Goal: Find specific page/section: Find specific page/section

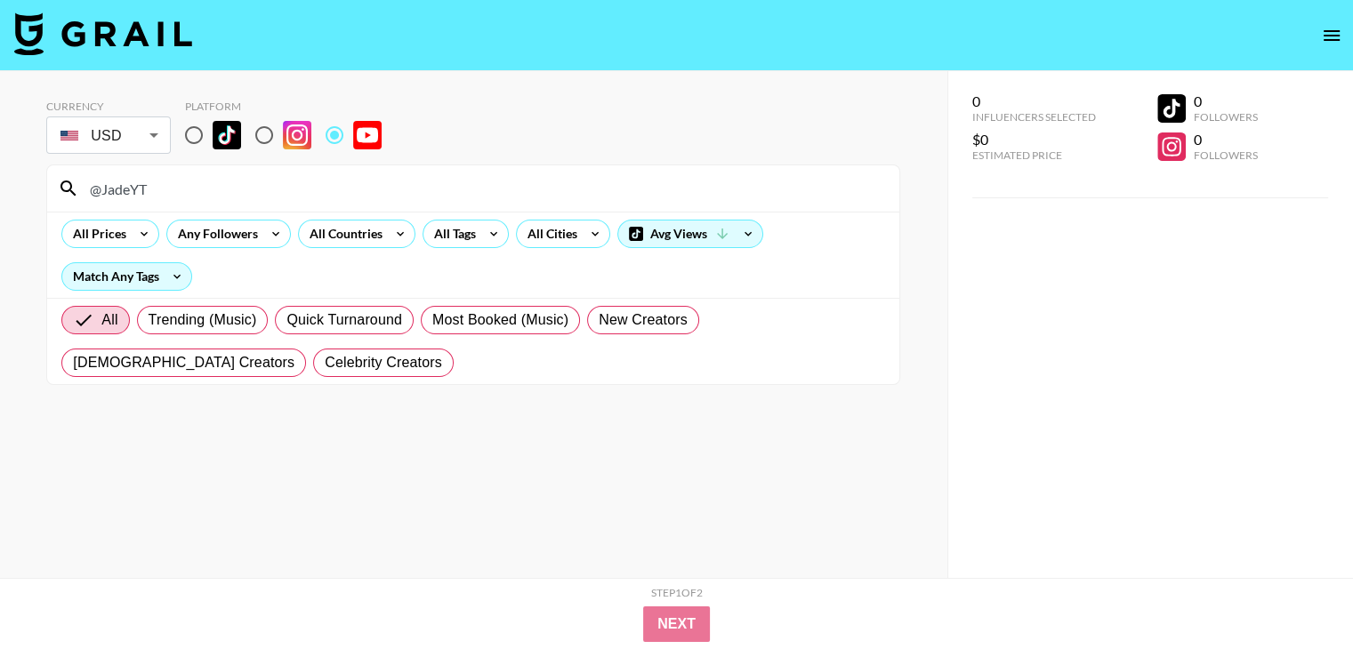
click at [274, 194] on input "@JadeYT" at bounding box center [484, 188] width 810 height 28
click at [214, 210] on div "clipset" at bounding box center [473, 188] width 852 height 46
click at [218, 196] on input "clipset" at bounding box center [484, 188] width 810 height 28
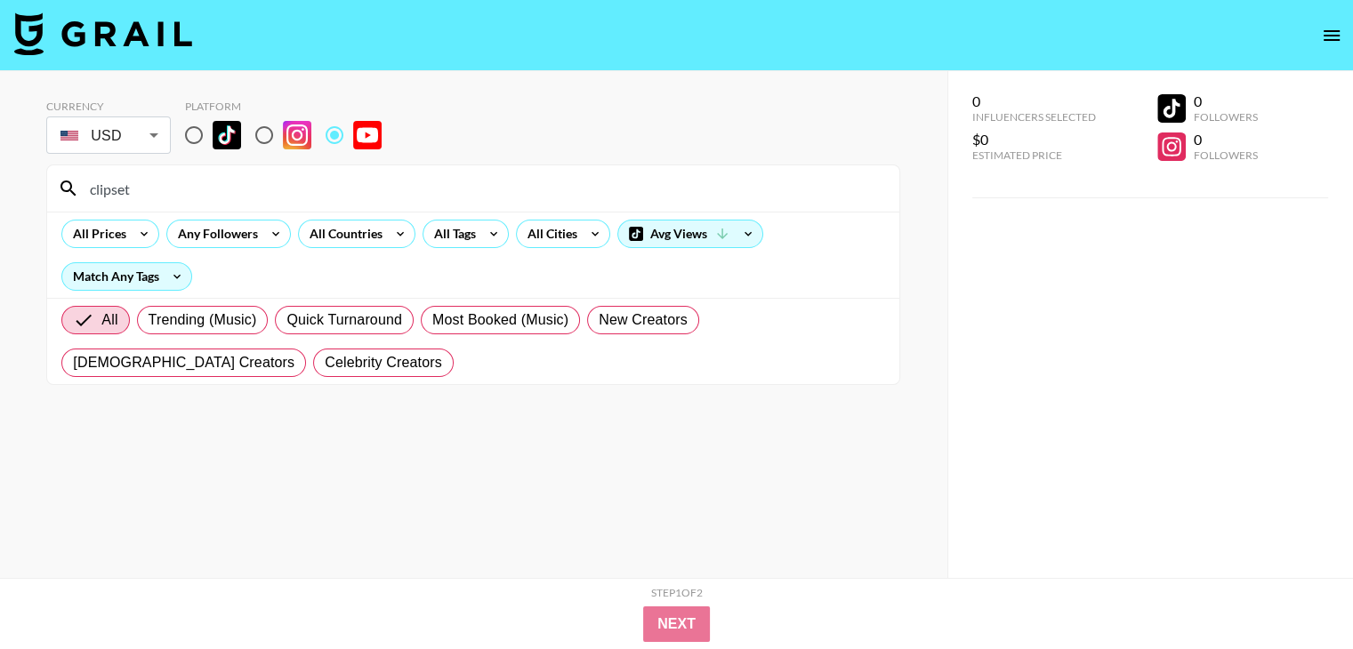
click at [218, 196] on input "clipset" at bounding box center [484, 188] width 810 height 28
paste input "@VictorAbarca"
click at [338, 186] on input "@VictorAbarca" at bounding box center [484, 188] width 810 height 28
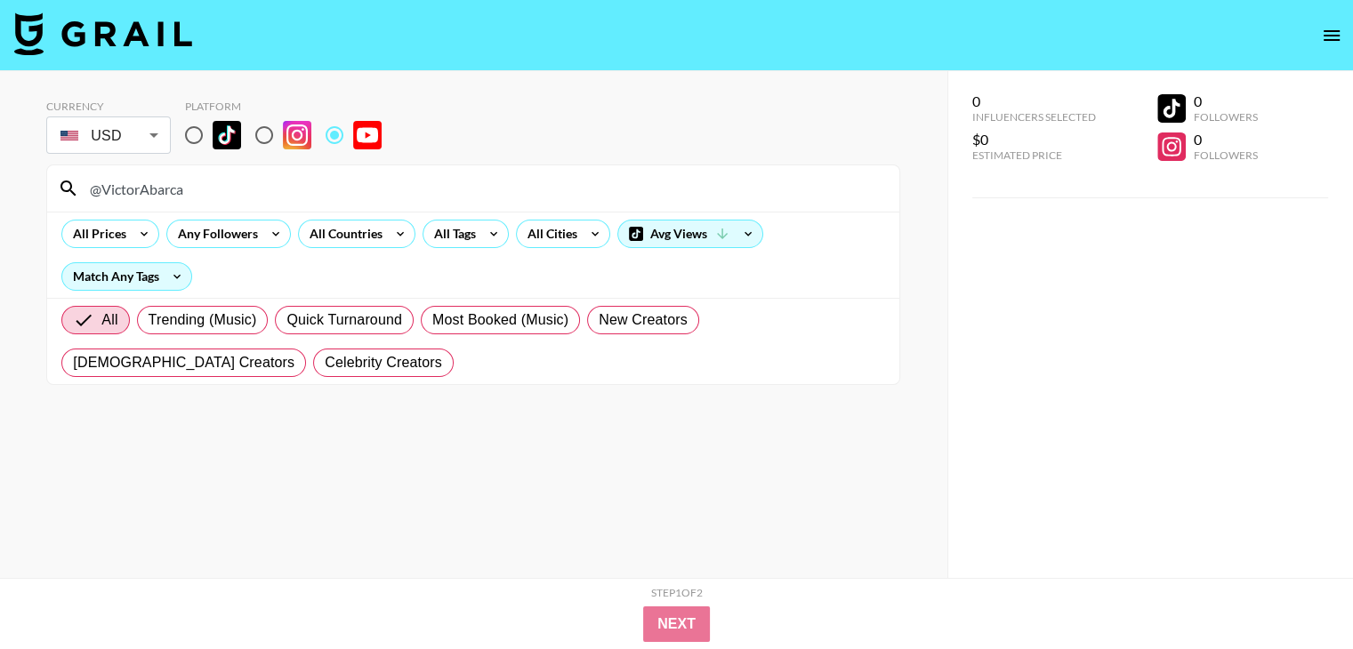
paste input "MarcianoTech"
click at [210, 186] on input "@MarcianoTech" at bounding box center [484, 188] width 810 height 28
paste input "GiantsLiveSTRONGMAN"
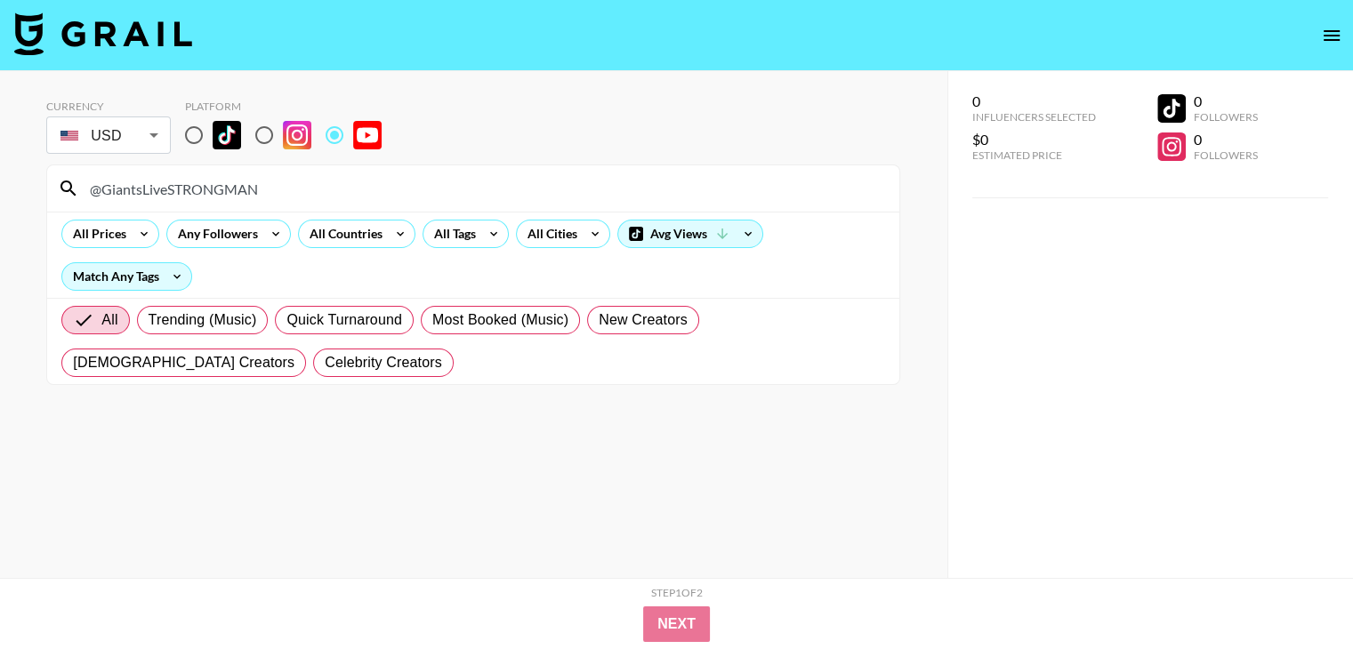
click at [291, 193] on input "@GiantsLiveSTRONGMAN" at bounding box center [484, 188] width 810 height 28
paste input "tryguys"
click at [480, 182] on input "@tryguys" at bounding box center [484, 188] width 810 height 28
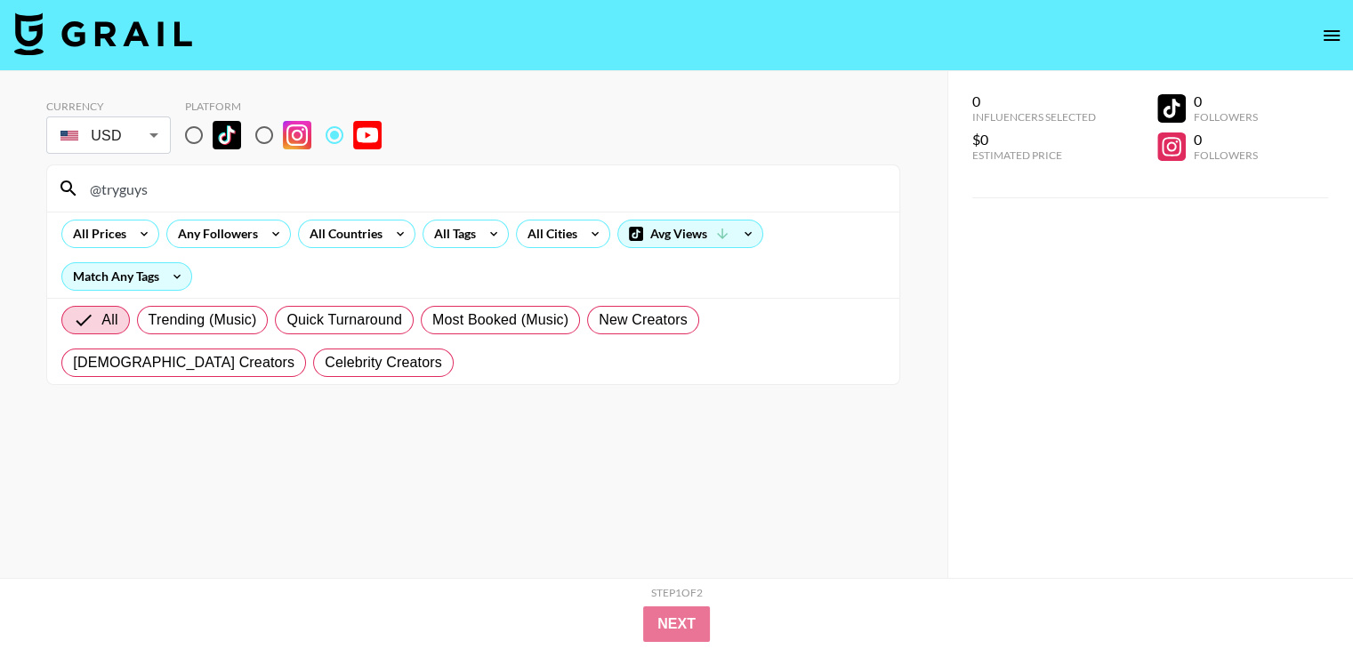
click at [480, 182] on input "@tryguys" at bounding box center [484, 188] width 810 height 28
paste input "ScottishCarClan"
click at [309, 189] on input "@ScottishCarClan" at bounding box center [484, 188] width 810 height 28
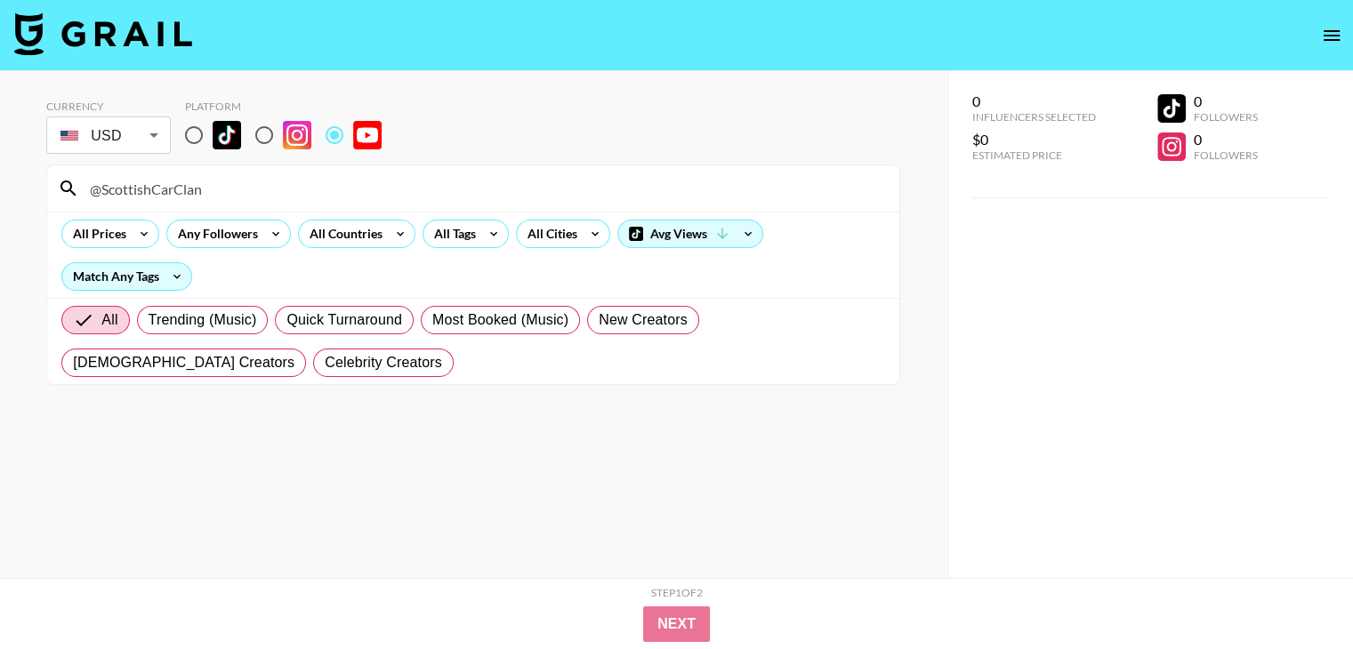
click at [309, 189] on input "@ScottishCarClan" at bounding box center [484, 188] width 810 height 28
paste input "teniscerto"
click at [319, 193] on input "@teniscerto" at bounding box center [484, 188] width 810 height 28
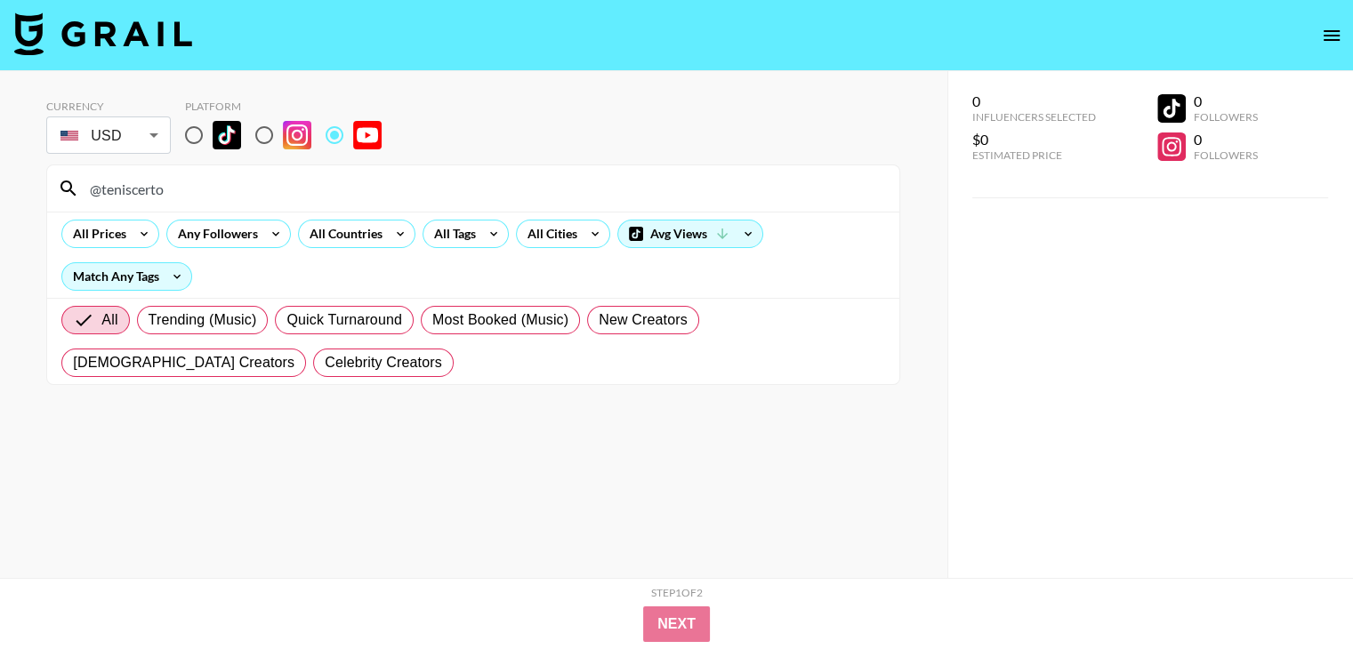
paste input "nikkietutorials"
click at [281, 197] on input "@nikkietutorials" at bounding box center [484, 188] width 810 height 28
paste input "cewpin"
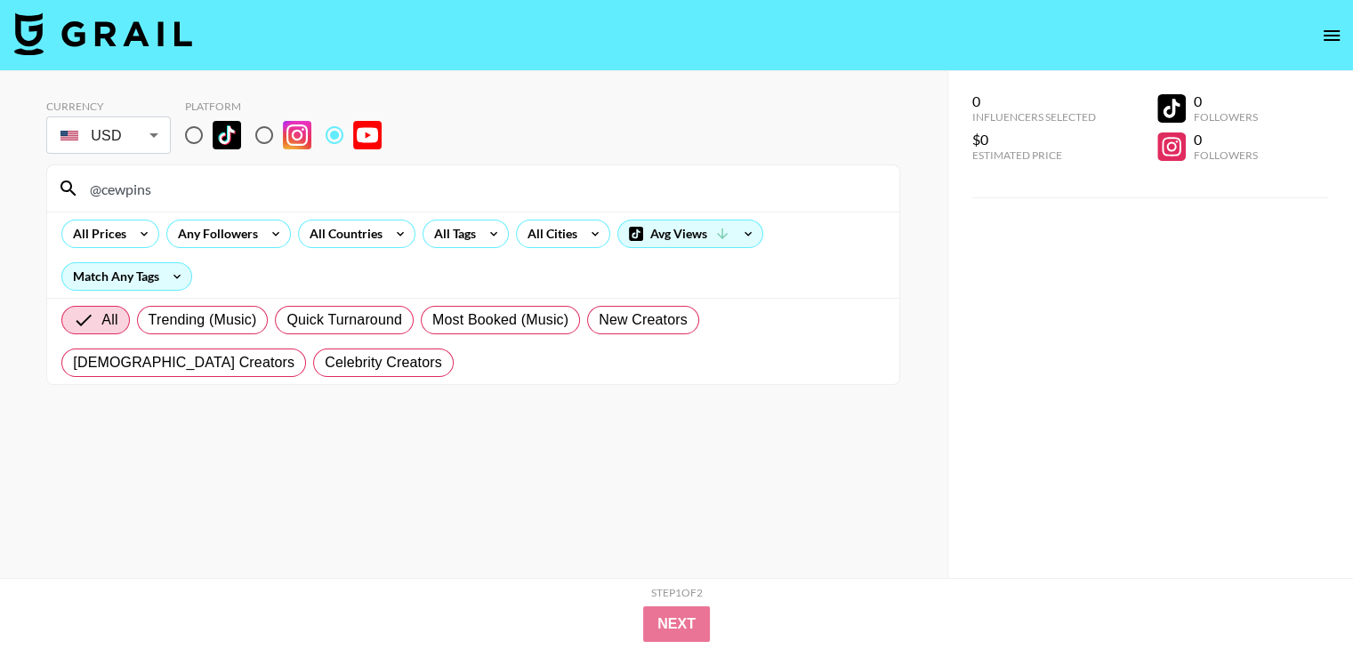
click at [270, 168] on div "@cewpins" at bounding box center [473, 188] width 852 height 46
click at [246, 185] on input "@cewpins" at bounding box center [484, 188] width 810 height 28
paste input "pinkbike"
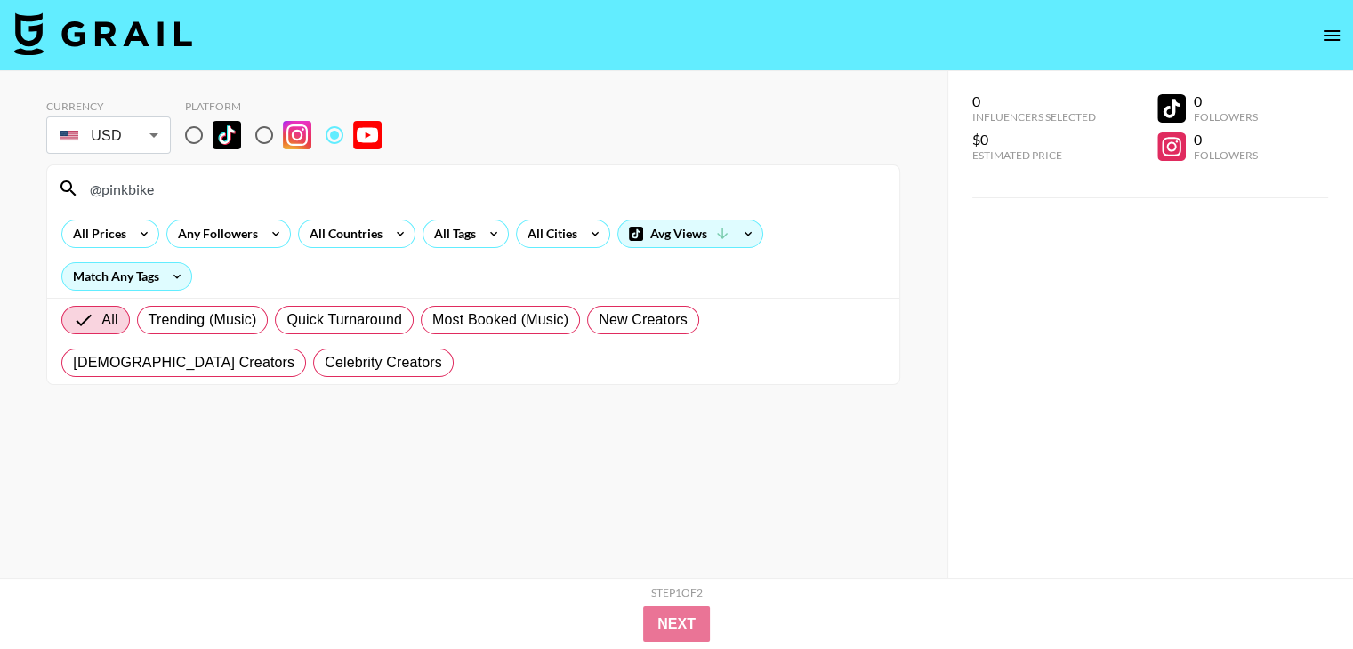
click at [192, 179] on input "@pinkbike" at bounding box center [484, 188] width 810 height 28
paste input "SoundGuys"
click at [190, 184] on input "@SoundGuys" at bounding box center [484, 188] width 810 height 28
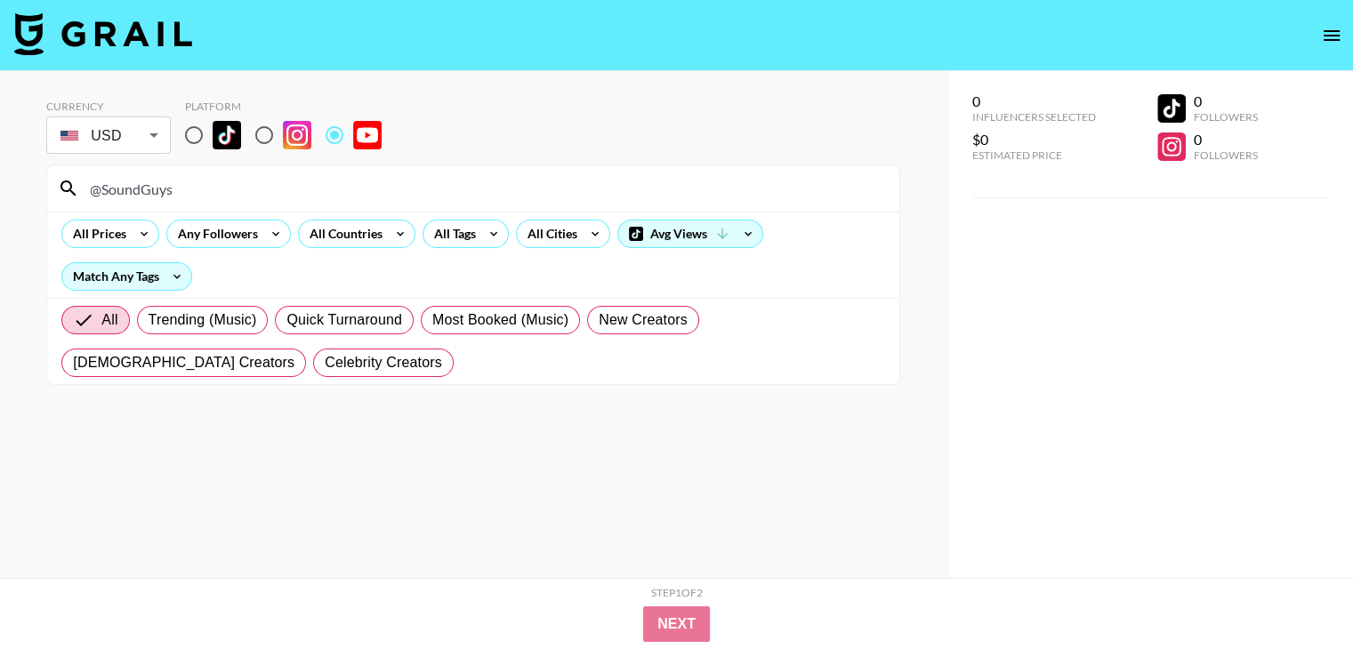
click at [190, 184] on input "@SoundGuys" at bounding box center [484, 188] width 810 height 28
paste input "haneSymond"
click at [223, 187] on input "@ShaneSymonds" at bounding box center [484, 188] width 810 height 28
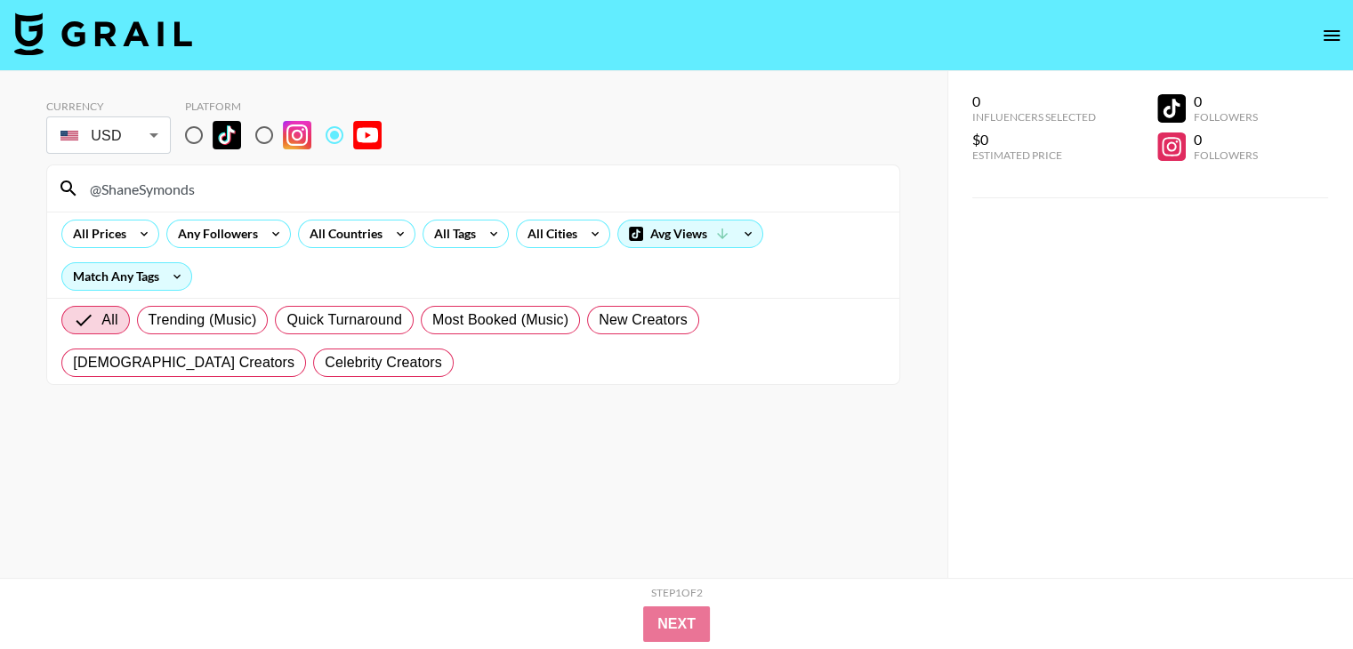
click at [223, 187] on input "@ShaneSymonds" at bounding box center [484, 188] width 810 height 28
paste input "IdearVlog"
click at [199, 197] on input "@IdearVlog" at bounding box center [484, 188] width 810 height 28
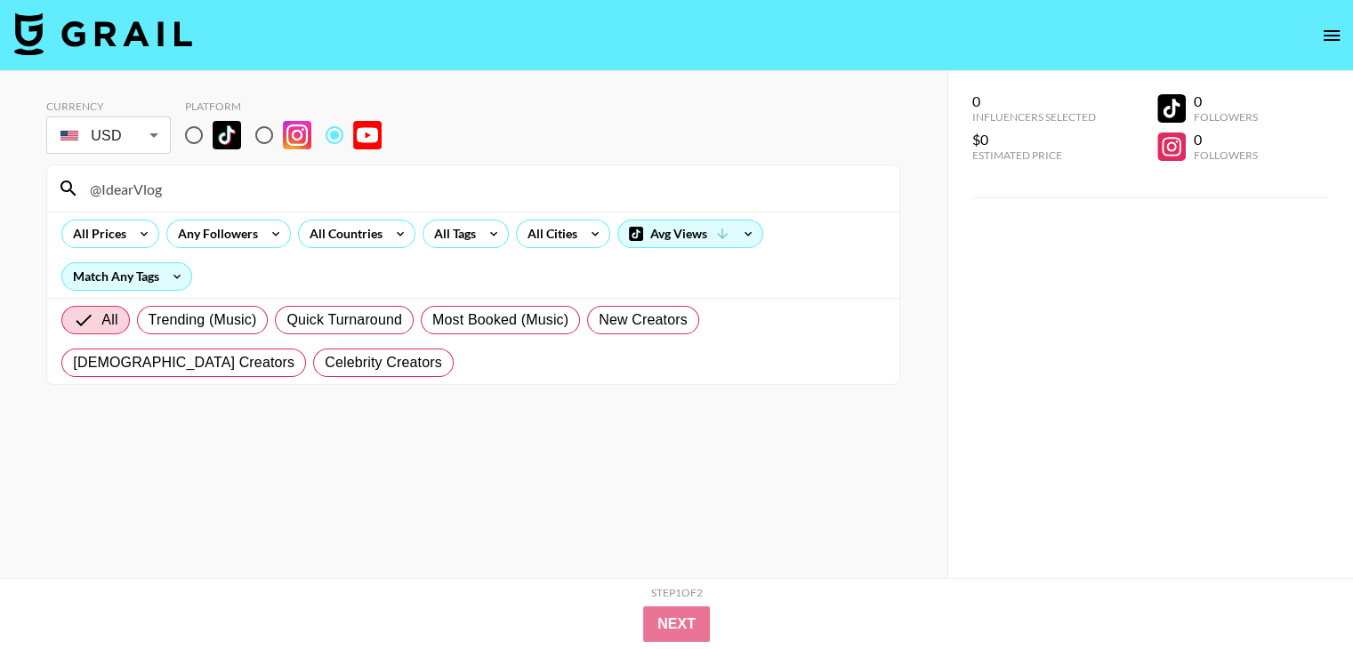
paste input "ChrisSpargo"
click at [214, 182] on input "@ChrisSpargo" at bounding box center [484, 188] width 810 height 28
paste input "MatWatsonCars"
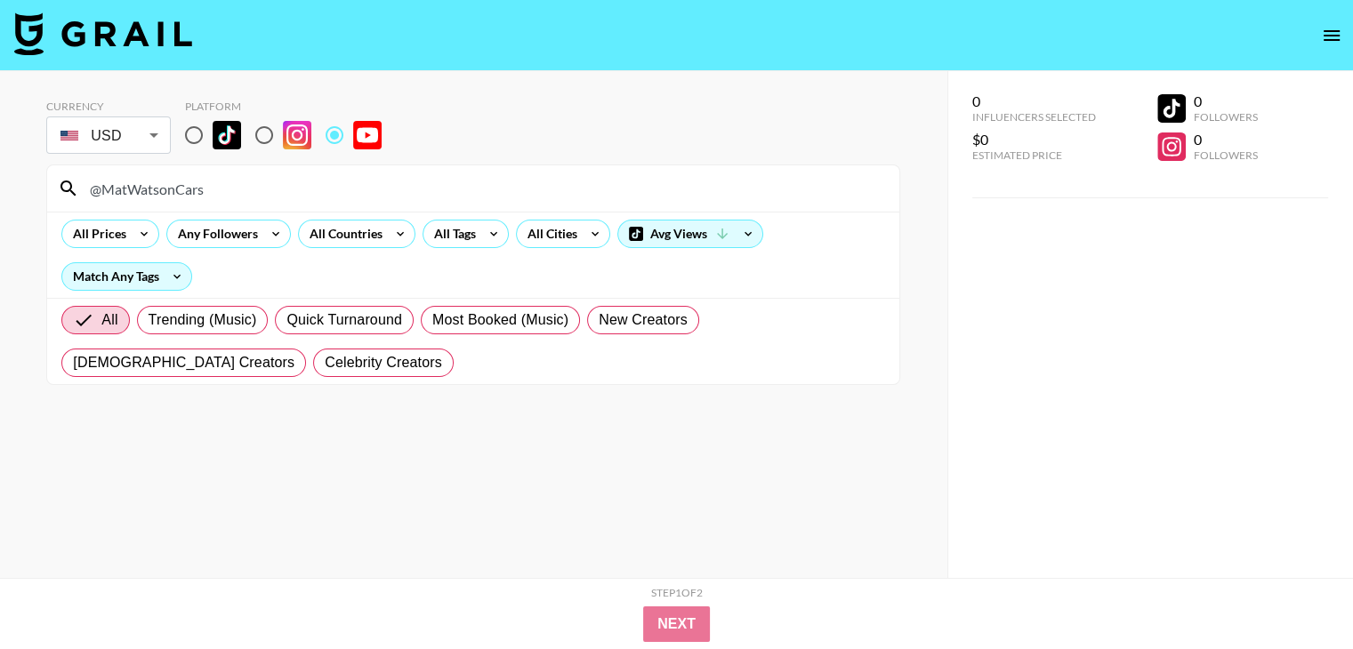
click at [264, 193] on input "@MatWatsonCars" at bounding box center [484, 188] width 810 height 28
paste input "FrankJame"
click at [302, 183] on input "@FrankJames" at bounding box center [484, 188] width 810 height 28
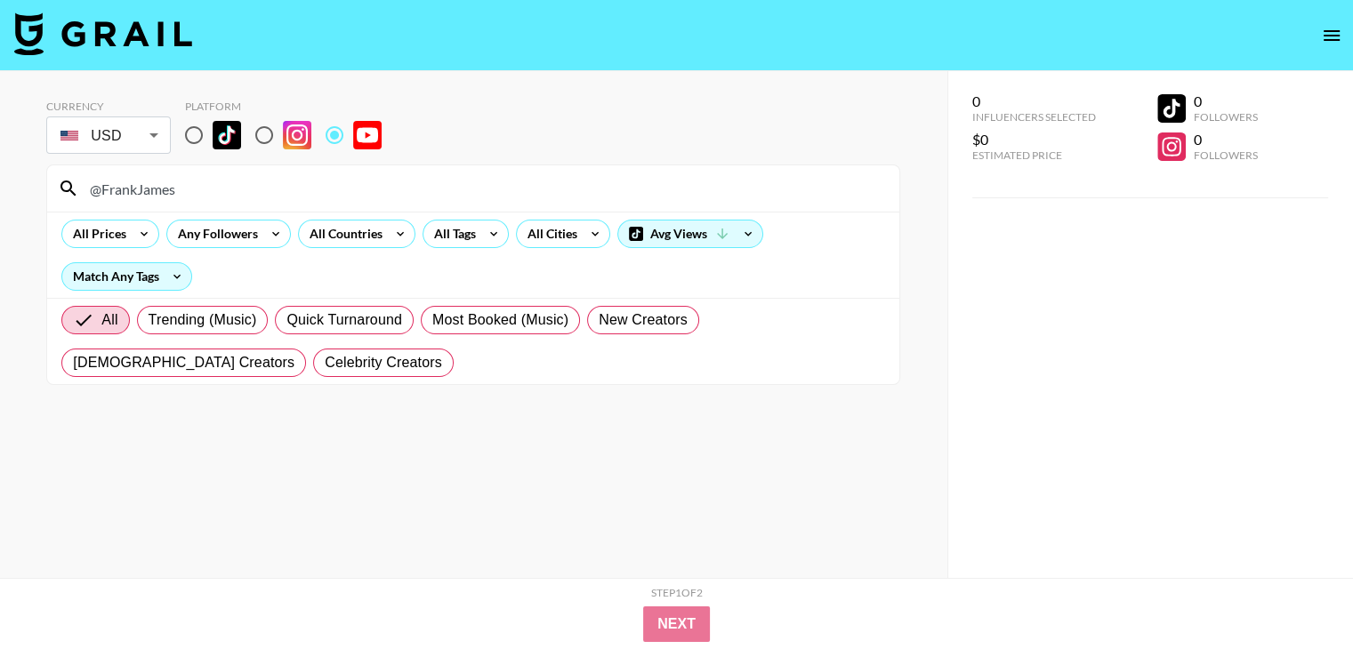
click at [302, 183] on input "@FrankJames" at bounding box center [484, 188] width 810 height 28
paste input "treynkennedy"
click at [253, 203] on div "treynkennedy" at bounding box center [473, 188] width 852 height 46
click at [257, 198] on input "treynkennedy" at bounding box center [484, 188] width 810 height 28
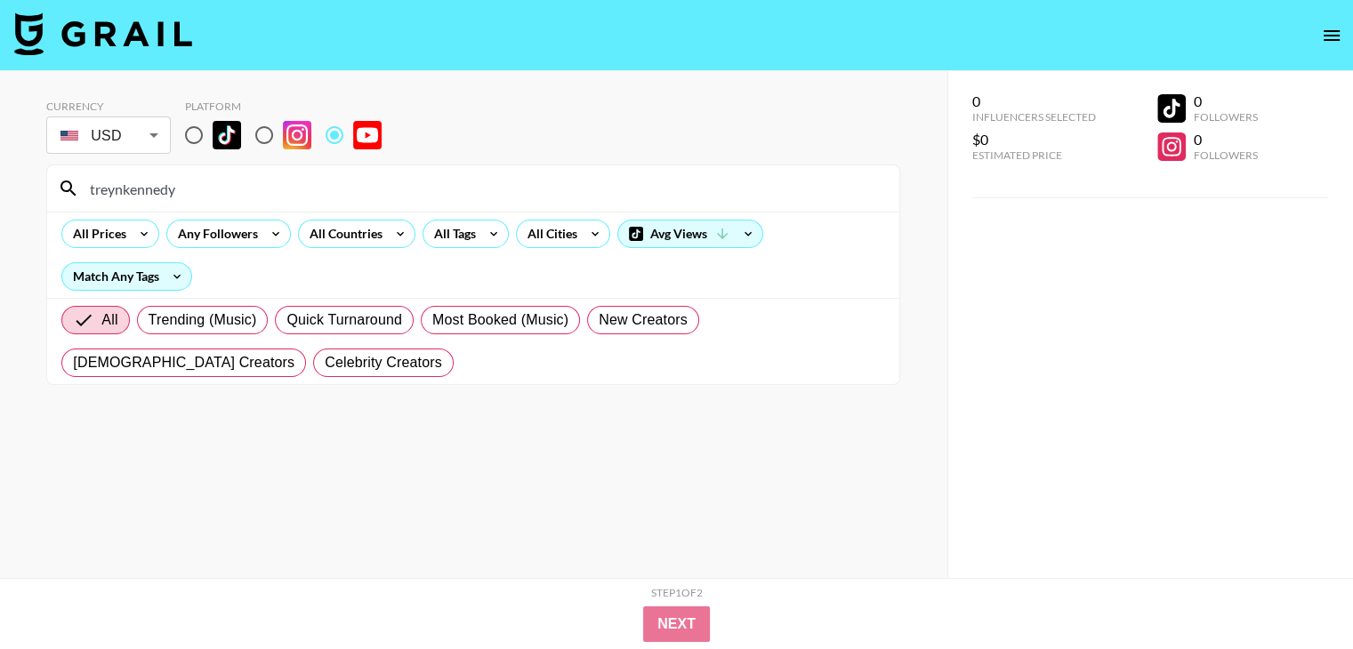
click at [257, 198] on input "treynkennedy" at bounding box center [484, 188] width 810 height 28
paste input "@LABEAST"
type input "@LABEAST"
